Goal: Task Accomplishment & Management: Complete application form

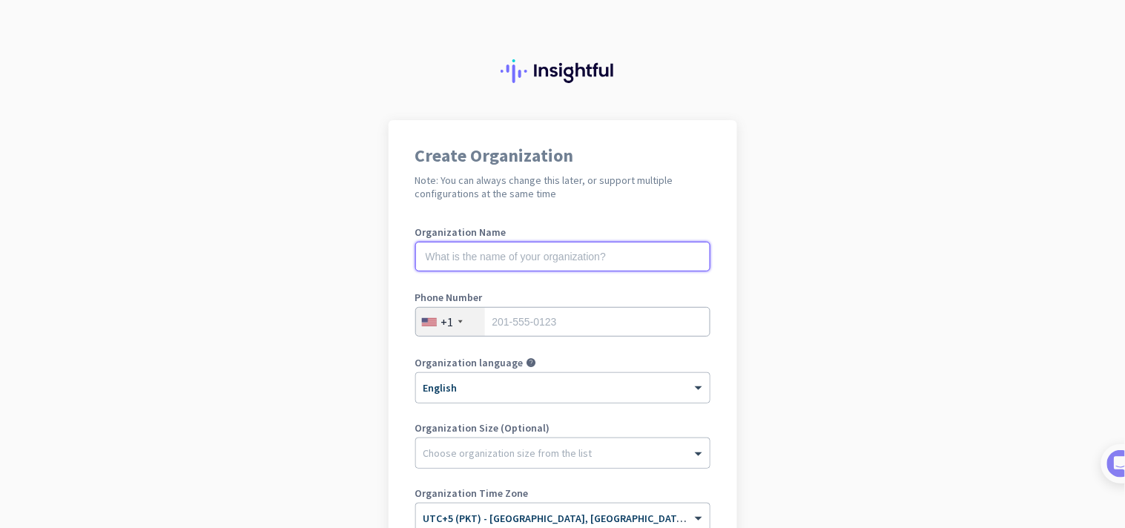
click at [447, 246] on input "text" at bounding box center [562, 257] width 295 height 30
type input "Test & co"
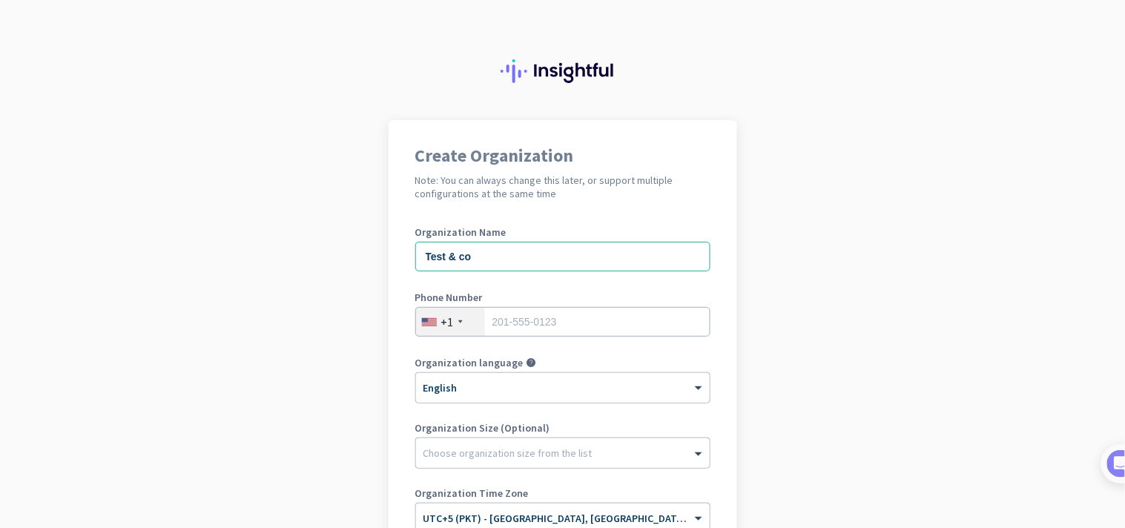
click at [448, 324] on div "+1" at bounding box center [450, 322] width 69 height 28
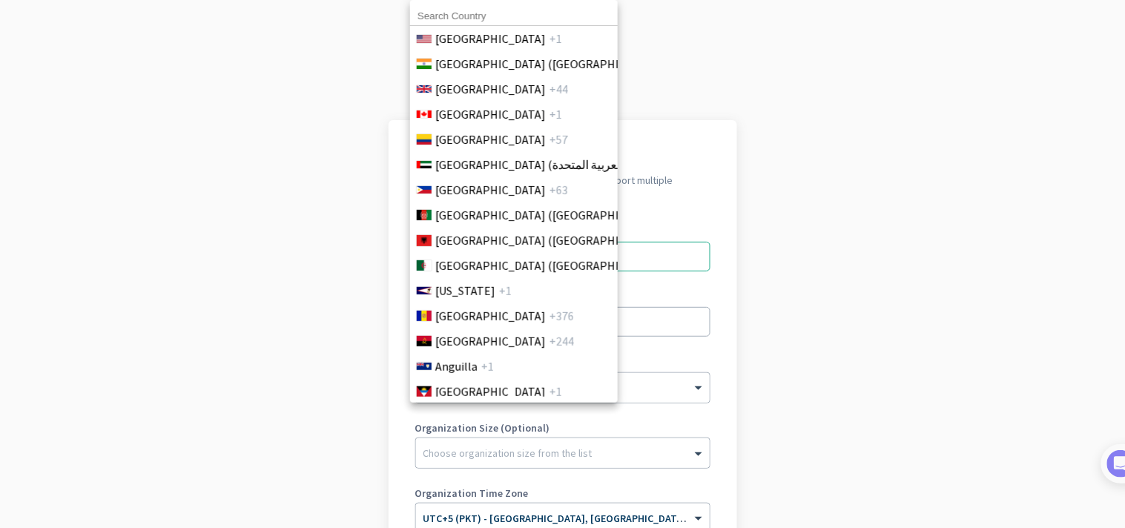
click at [490, 13] on input at bounding box center [514, 16] width 208 height 19
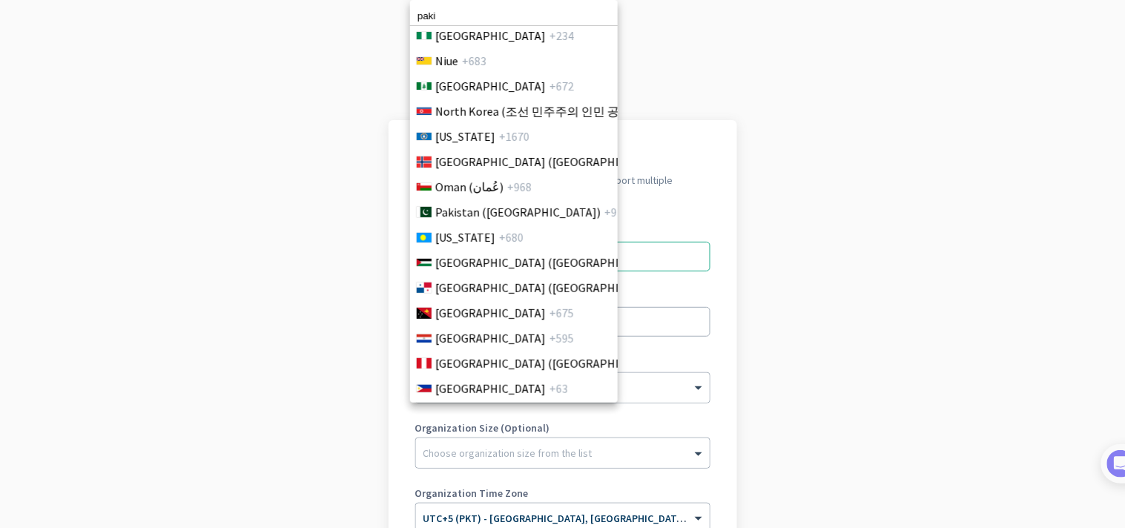
scroll to position [4095, 0]
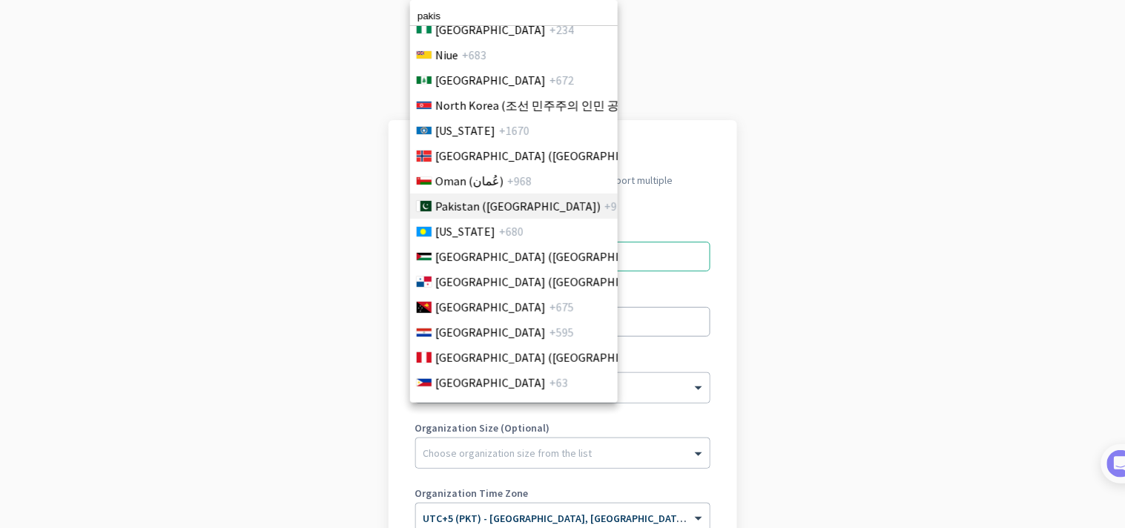
type input "pakis"
click at [467, 206] on span "Pakistan (‫پاکستان‬‎)" at bounding box center [517, 206] width 165 height 18
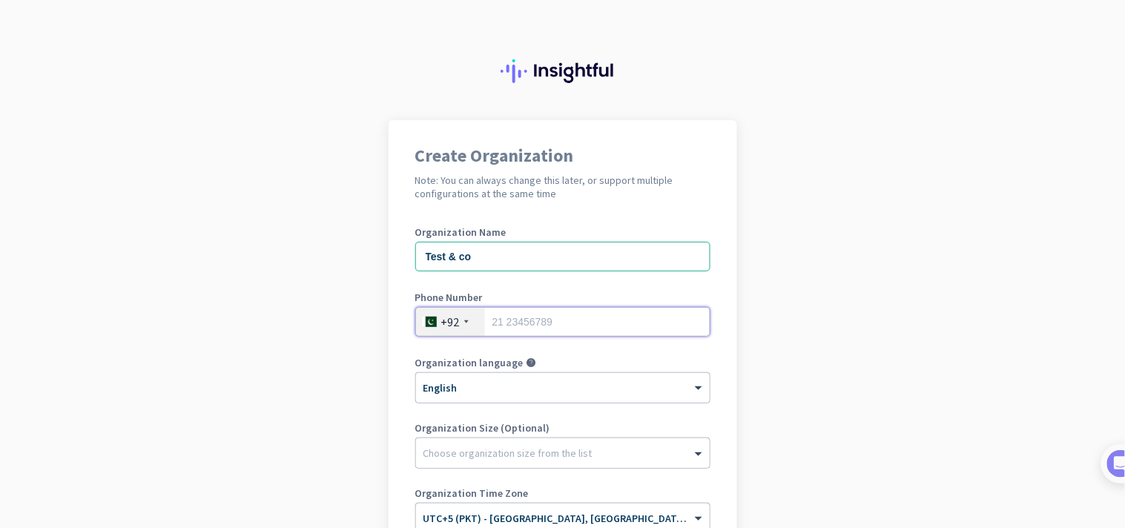
click at [503, 314] on input "tel" at bounding box center [562, 322] width 295 height 30
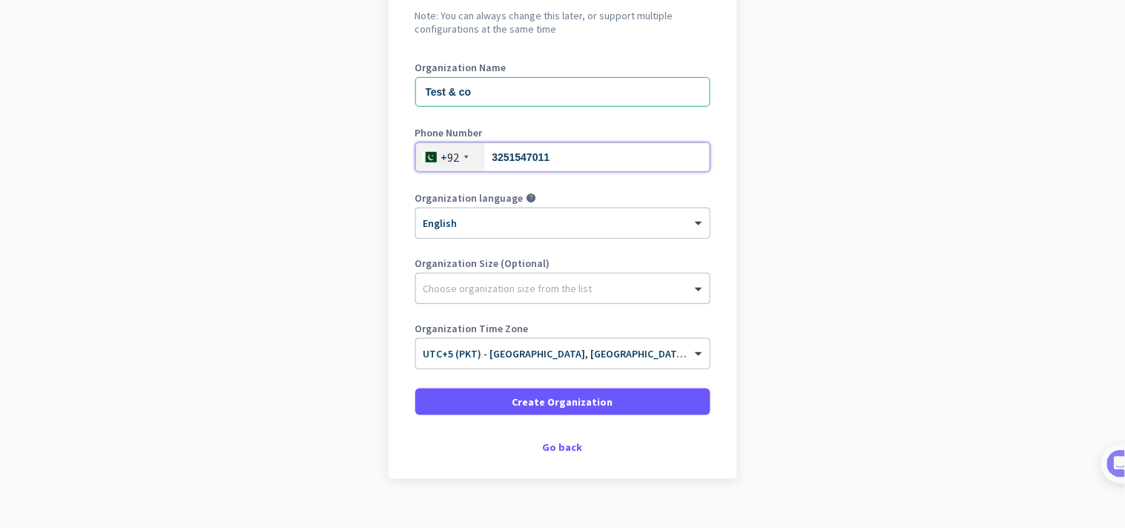
type input "3251547011"
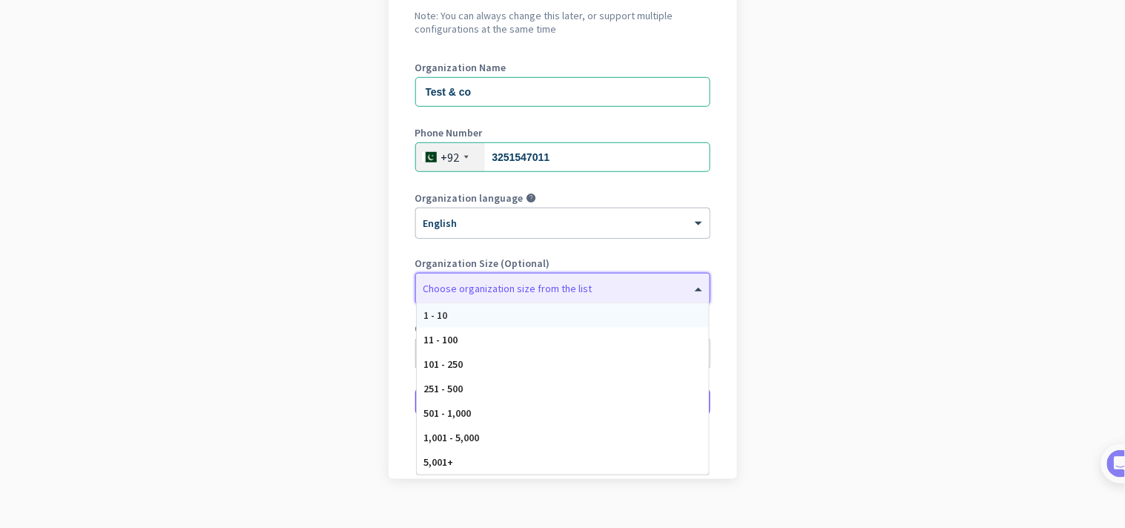
click at [494, 292] on div "Choose organization size from the list" at bounding box center [508, 288] width 169 height 13
click at [494, 314] on div "1 - 10" at bounding box center [563, 315] width 292 height 24
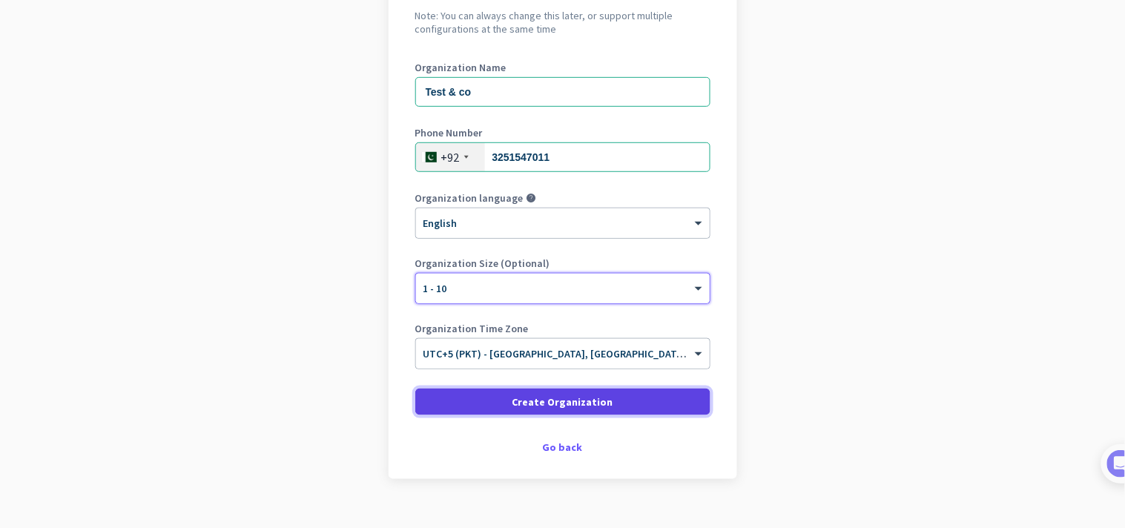
click at [495, 395] on span at bounding box center [562, 402] width 295 height 36
